Goal: Task Accomplishment & Management: Complete application form

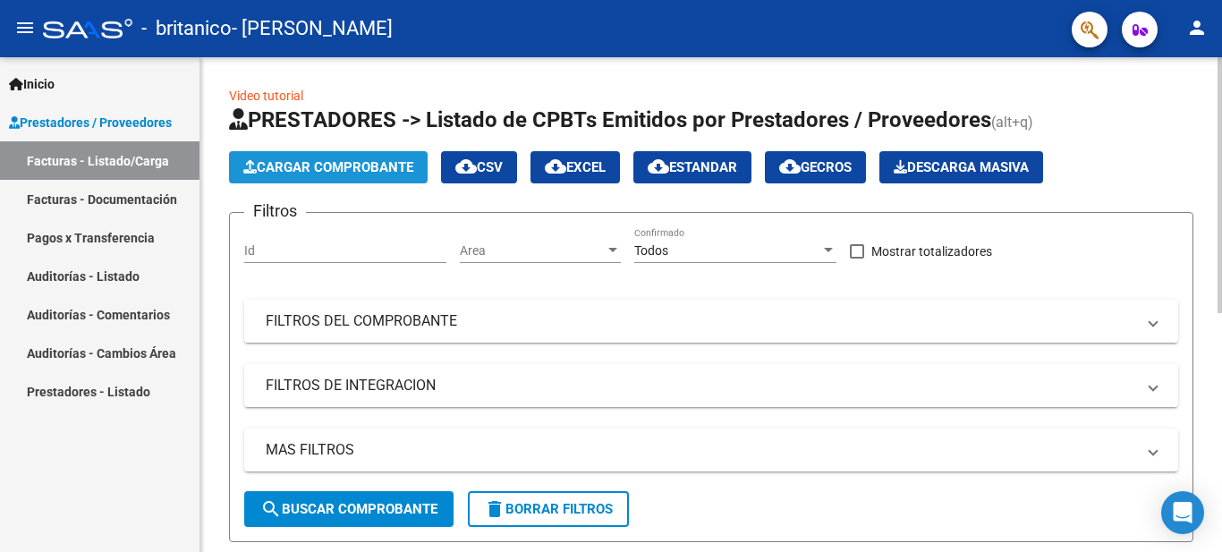
click at [316, 170] on span "Cargar Comprobante" at bounding box center [328, 167] width 170 height 16
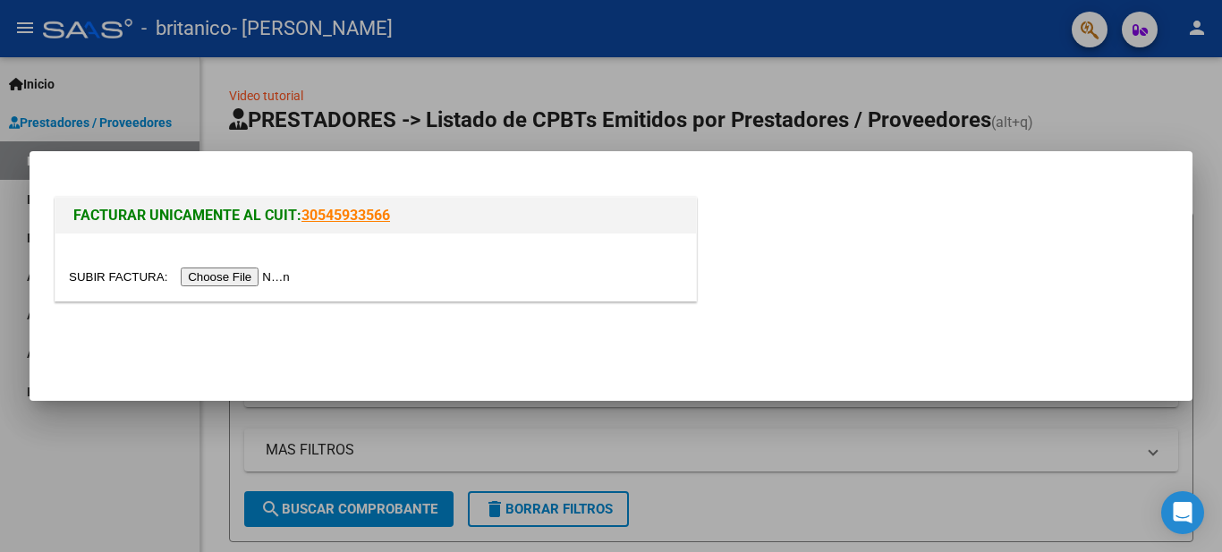
click at [280, 281] on input "file" at bounding box center [182, 277] width 226 height 19
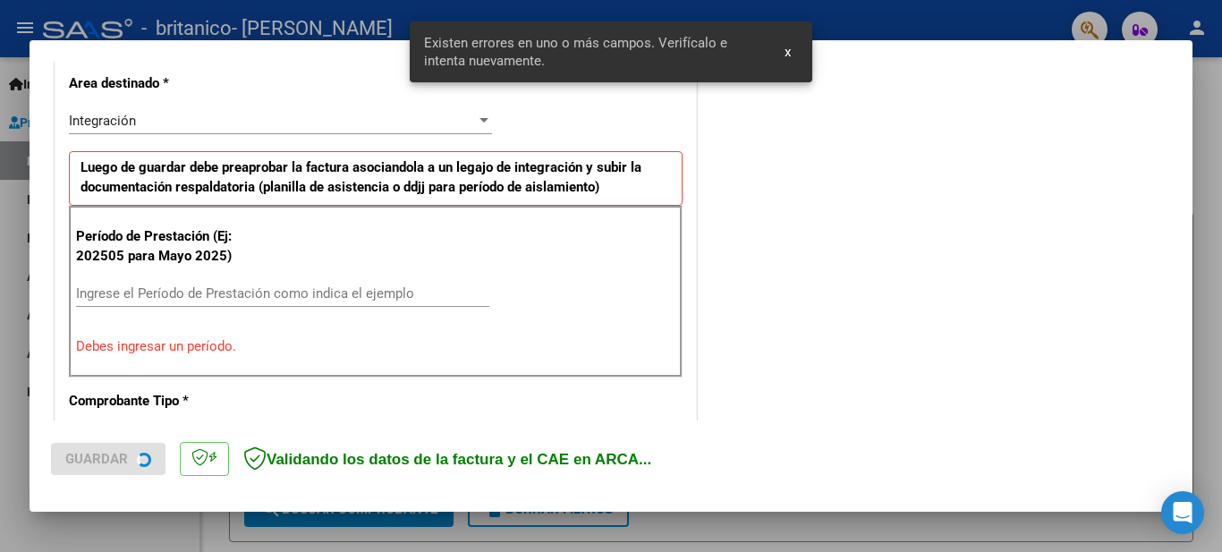
scroll to position [443, 0]
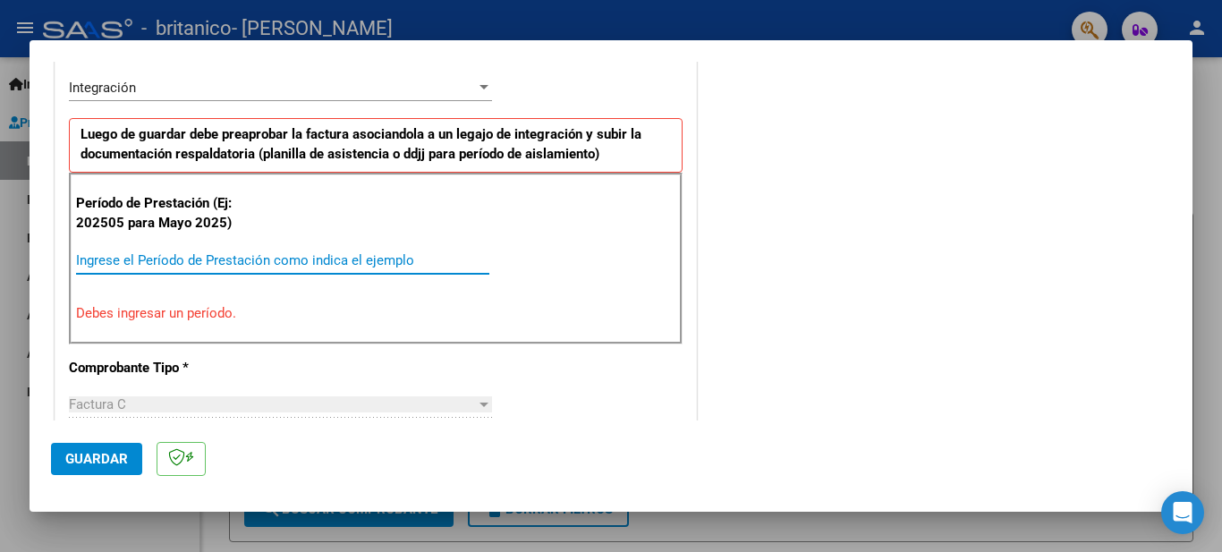
click at [301, 253] on input "Ingrese el Período de Prestación como indica el ejemplo" at bounding box center [282, 260] width 413 height 16
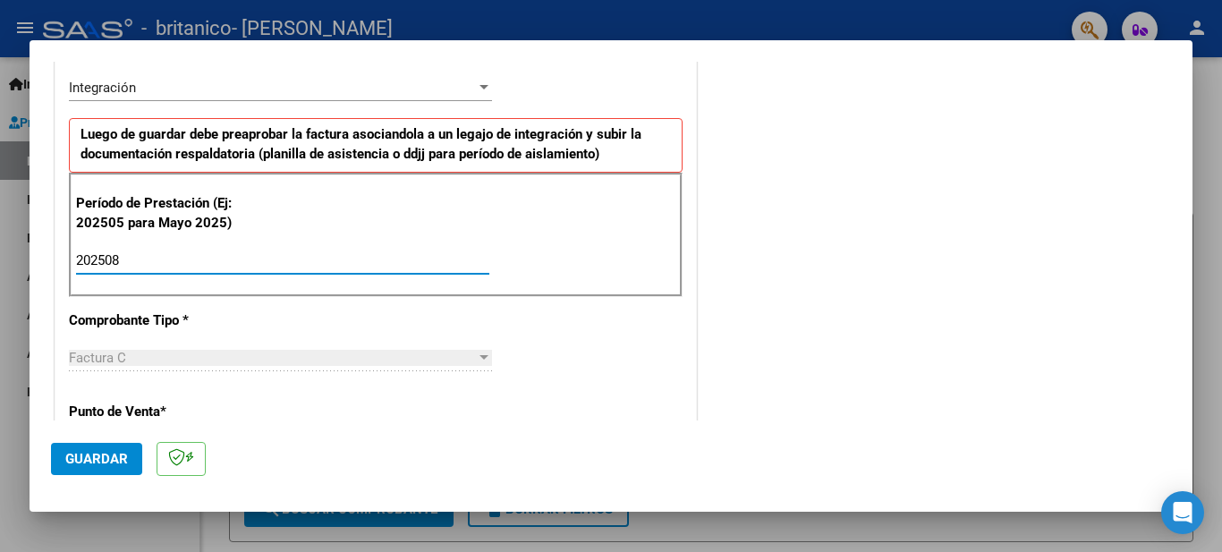
type input "202508"
click at [79, 466] on span "Guardar" at bounding box center [96, 459] width 63 height 16
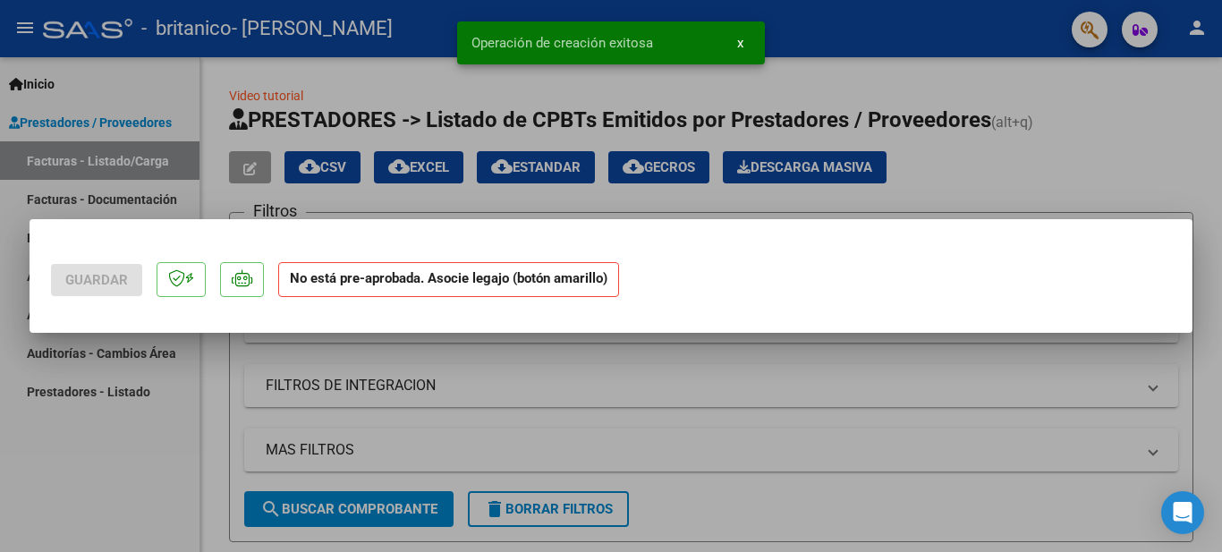
scroll to position [0, 0]
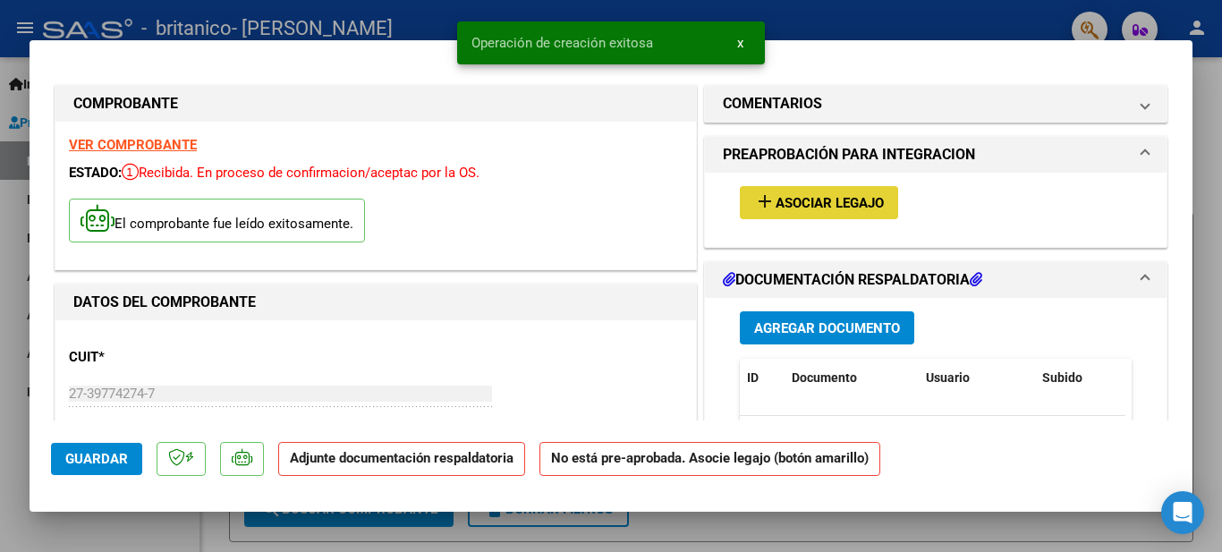
click at [792, 200] on span "Asociar Legajo" at bounding box center [830, 203] width 108 height 16
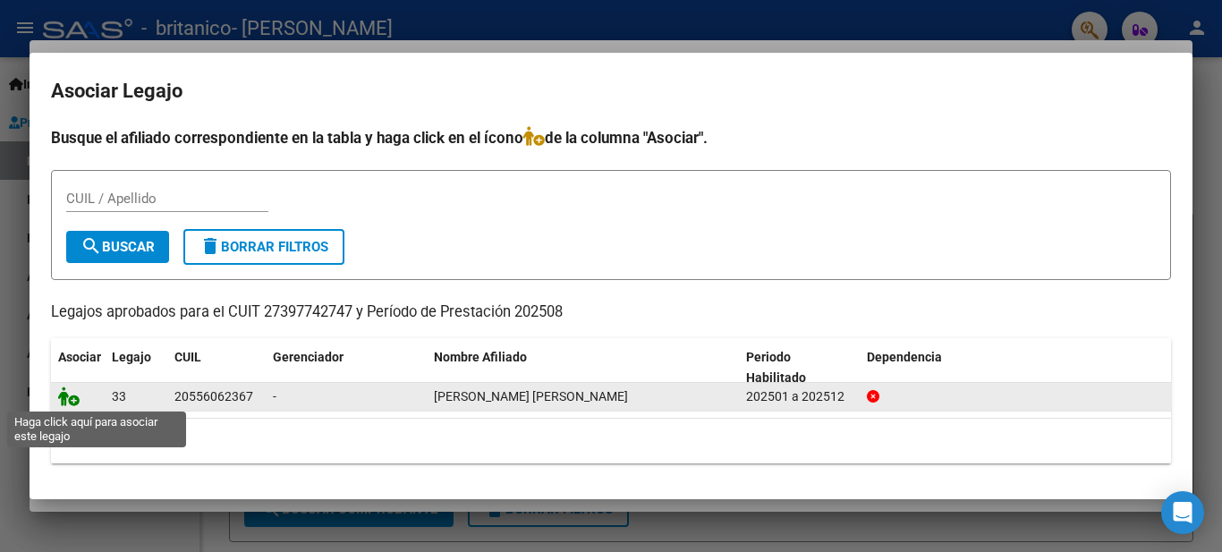
click at [65, 403] on icon at bounding box center [68, 396] width 21 height 20
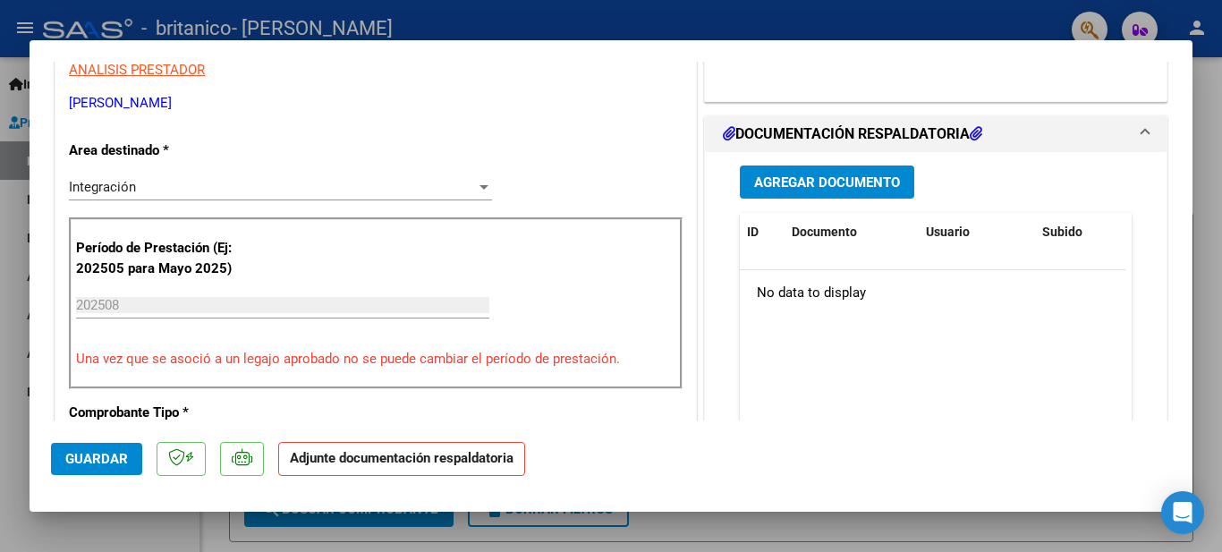
scroll to position [360, 0]
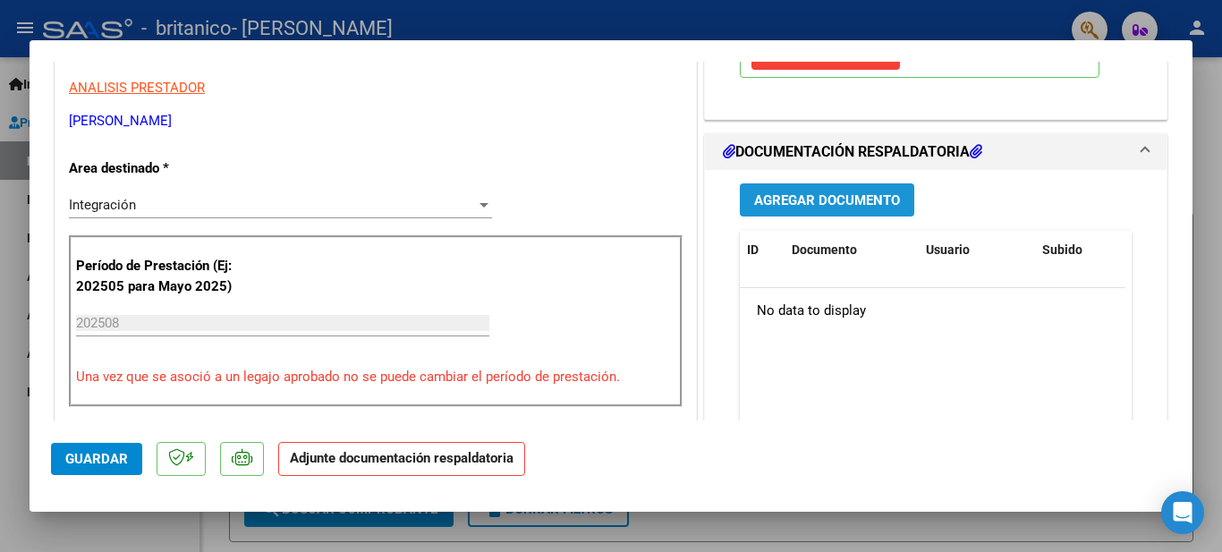
click at [844, 207] on span "Agregar Documento" at bounding box center [827, 200] width 146 height 16
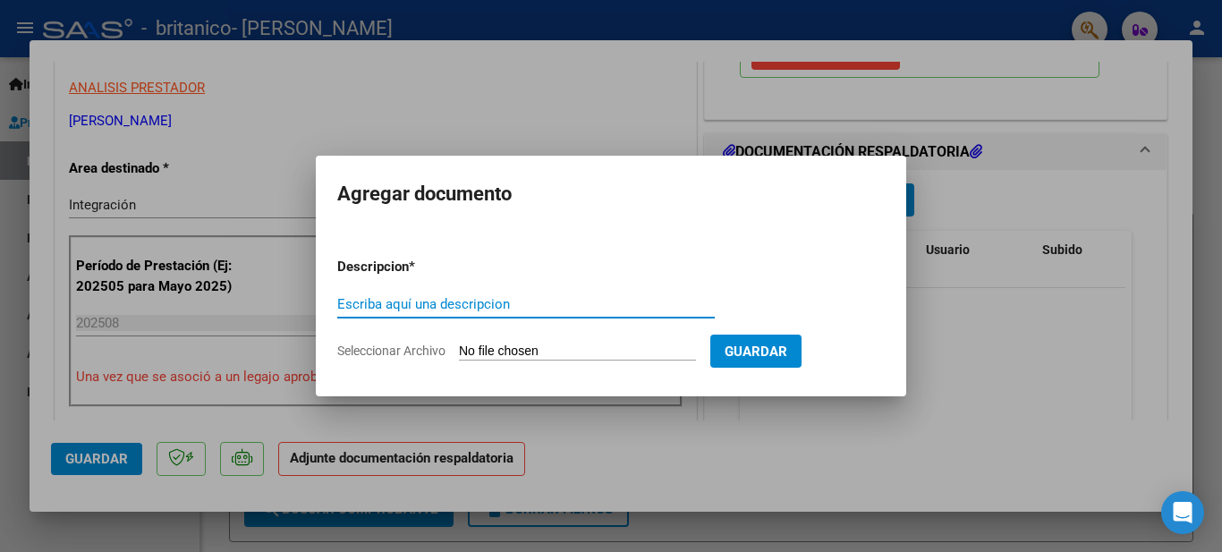
click at [445, 304] on input "Escriba aquí una descripcion" at bounding box center [526, 304] width 378 height 16
type input "Asistencia"
click at [492, 352] on input "Seleccionar Archivo" at bounding box center [577, 352] width 237 height 17
click at [471, 352] on input "Seleccionar Archivo" at bounding box center [577, 352] width 237 height 17
type input "C:\fakepath\Asist [PERSON_NAME] TO.pdf"
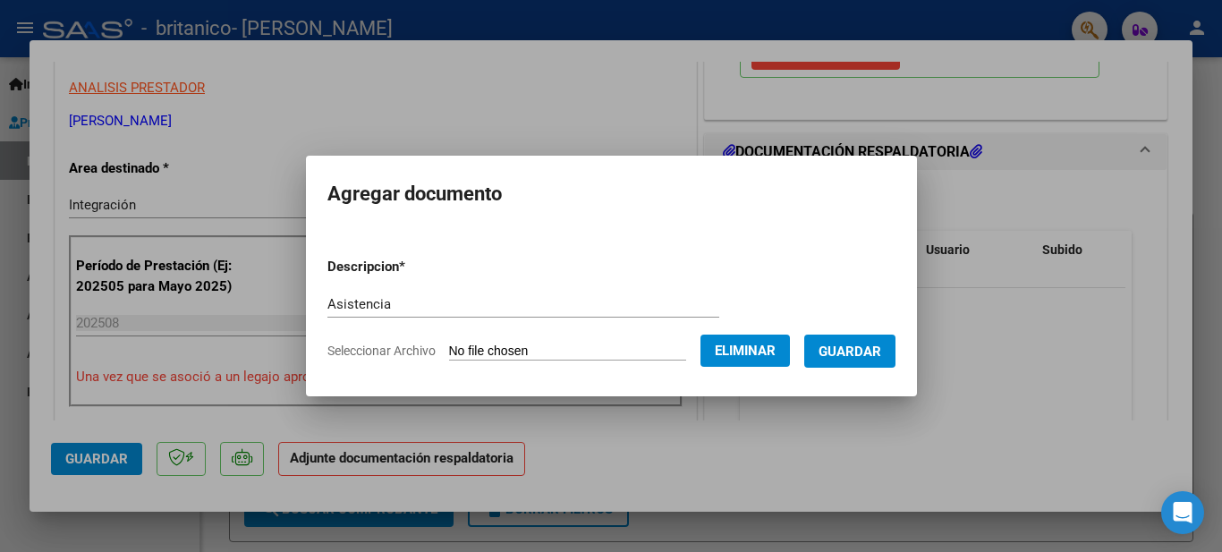
click at [876, 348] on span "Guardar" at bounding box center [850, 352] width 63 height 16
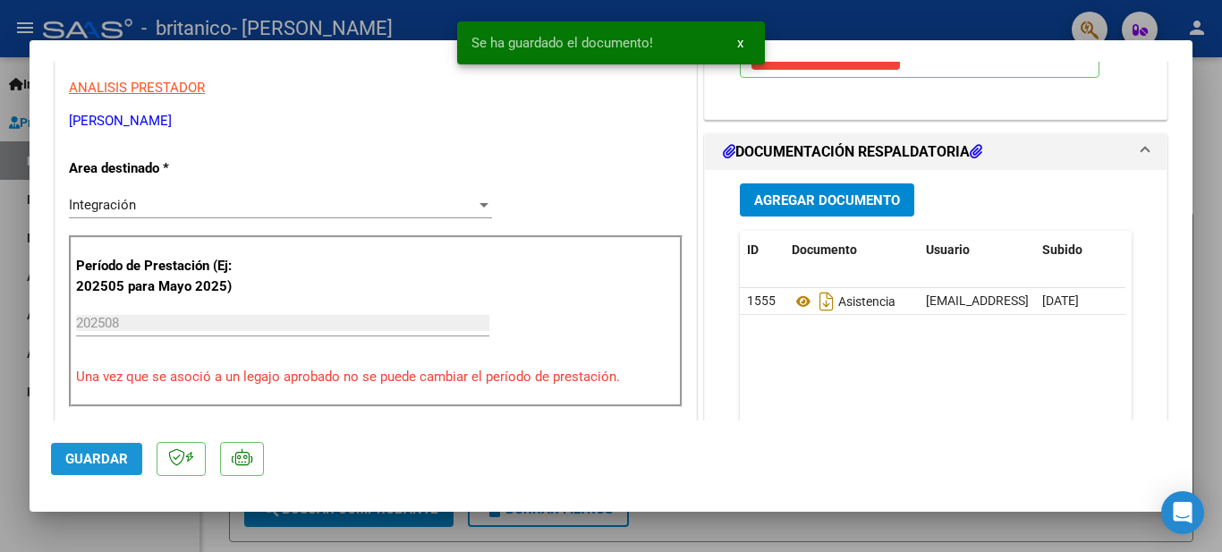
click at [78, 466] on span "Guardar" at bounding box center [96, 459] width 63 height 16
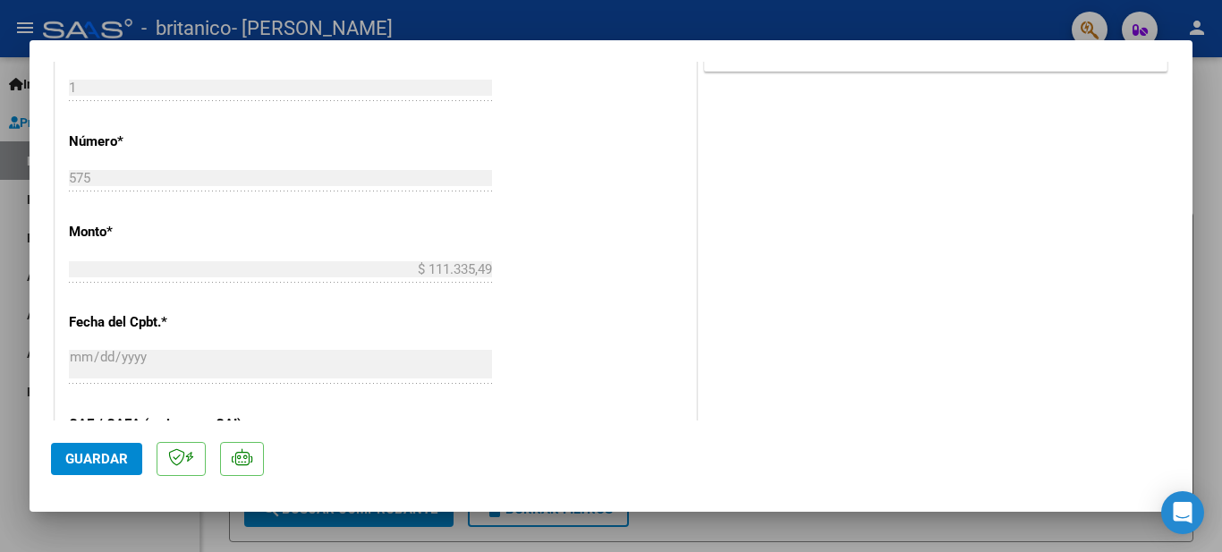
scroll to position [843, 0]
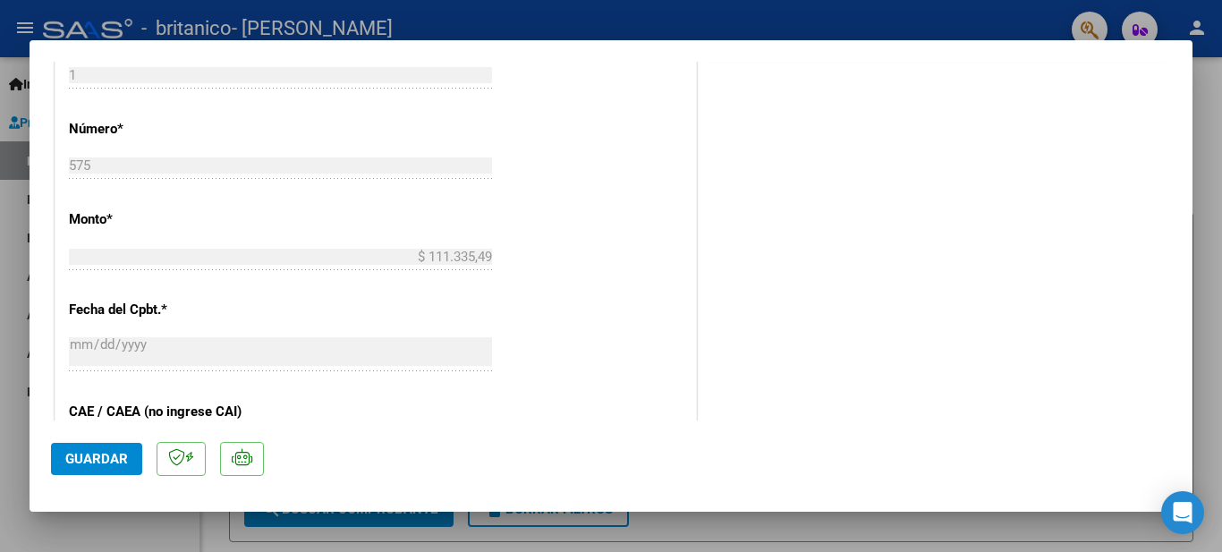
click at [762, 548] on div at bounding box center [611, 276] width 1222 height 552
type input "$ 0,00"
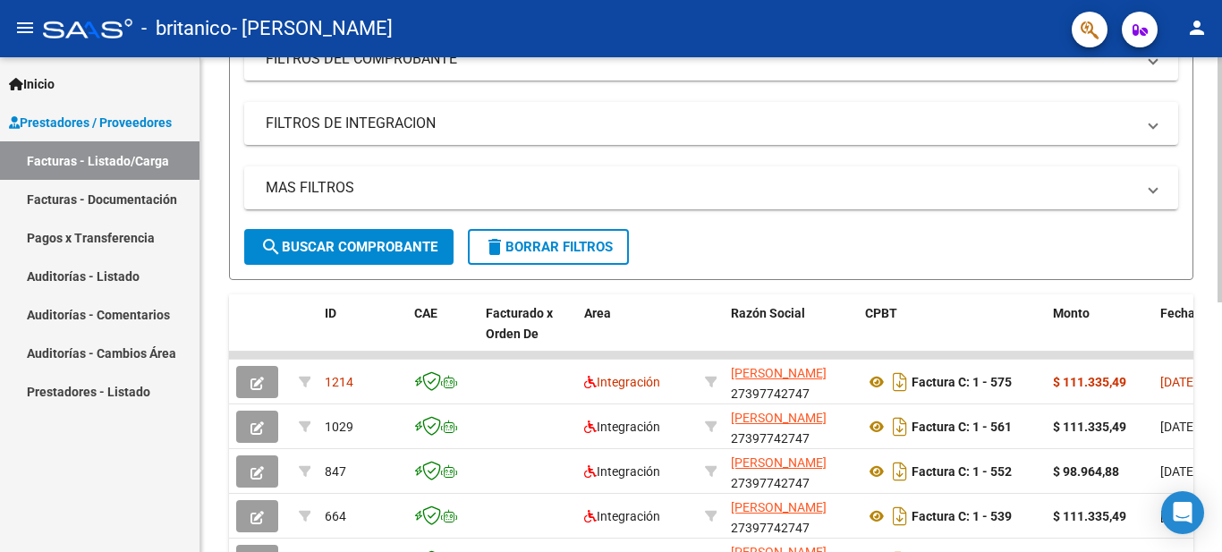
scroll to position [276, 0]
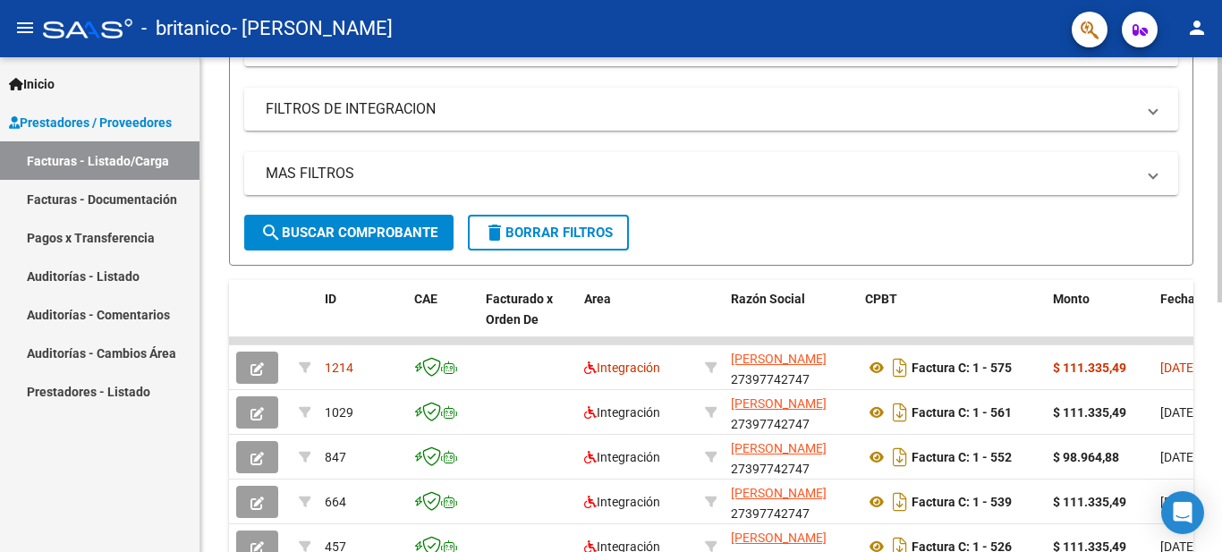
click at [1217, 326] on div "Video tutorial PRESTADORES -> Listado de CPBTs Emitidos por Prestadores / Prove…" at bounding box center [713, 274] width 1026 height 986
click at [1217, 326] on div "Video tutorial PRESTADORES -> Listado de CPBTs Emitidos por Prestadores / Prove…" at bounding box center [711, 274] width 1022 height 986
drag, startPoint x: 1217, startPoint y: 326, endPoint x: 1221, endPoint y: 347, distance: 21.9
click at [1221, 344] on div "Video tutorial PRESTADORES -> Listado de CPBTs Emitidos por Prestadores / Prove…" at bounding box center [713, 274] width 1026 height 986
